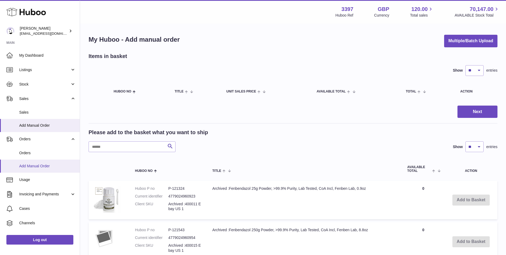
drag, startPoint x: 23, startPoint y: 150, endPoint x: 28, endPoint y: 161, distance: 11.2
click at [23, 150] on span "Orders" at bounding box center [47, 152] width 57 height 5
click at [30, 165] on span "Add Manual Order" at bounding box center [47, 165] width 57 height 5
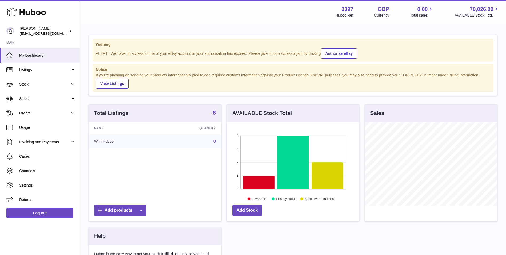
scroll to position [83, 132]
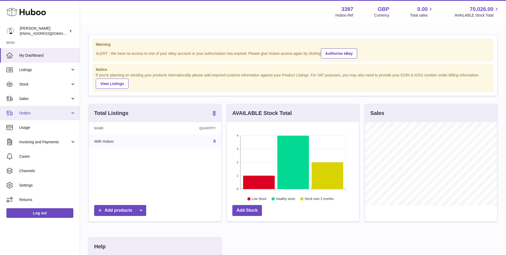
click at [50, 109] on link "Orders" at bounding box center [40, 113] width 80 height 14
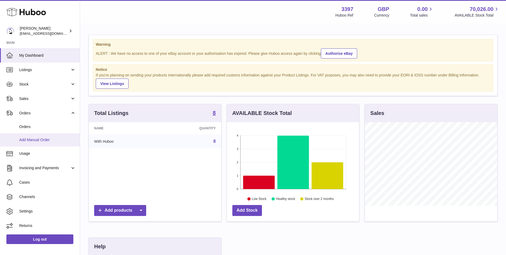
click at [41, 140] on span "Add Manual Order" at bounding box center [47, 139] width 57 height 5
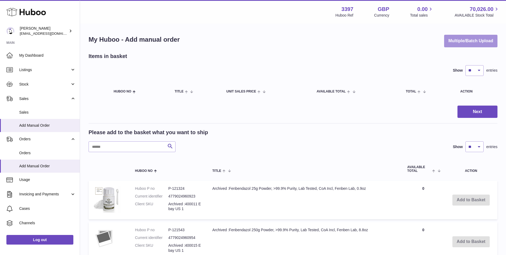
click at [473, 39] on button "Multiple/Batch Upload" at bounding box center [470, 41] width 53 height 13
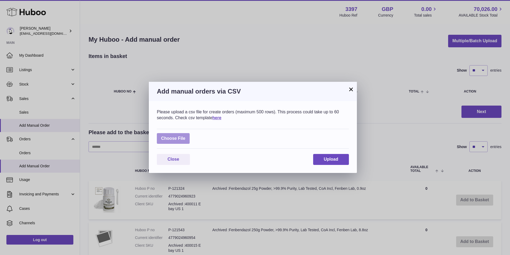
click at [178, 135] on label at bounding box center [173, 138] width 33 height 11
click at [185, 136] on input "file" at bounding box center [185, 136] width 0 height 0
type input "**********"
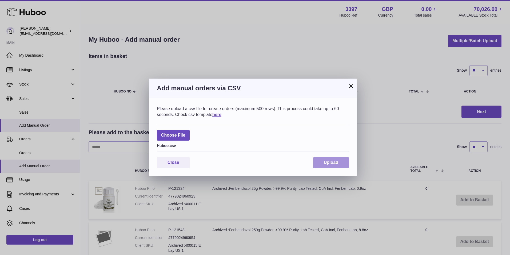
click at [332, 161] on span "Upload" at bounding box center [331, 162] width 14 height 5
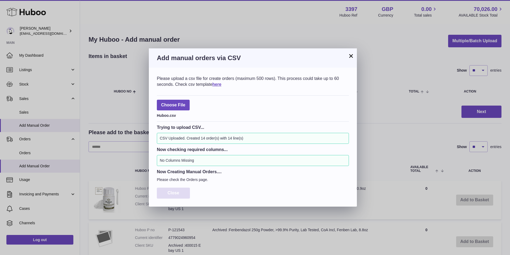
click at [173, 196] on button "Close" at bounding box center [173, 192] width 33 height 11
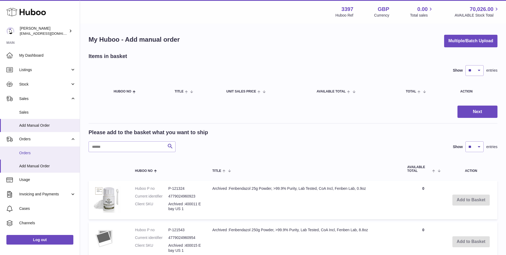
click at [42, 154] on span "Orders" at bounding box center [47, 152] width 57 height 5
